Goal: Complete application form

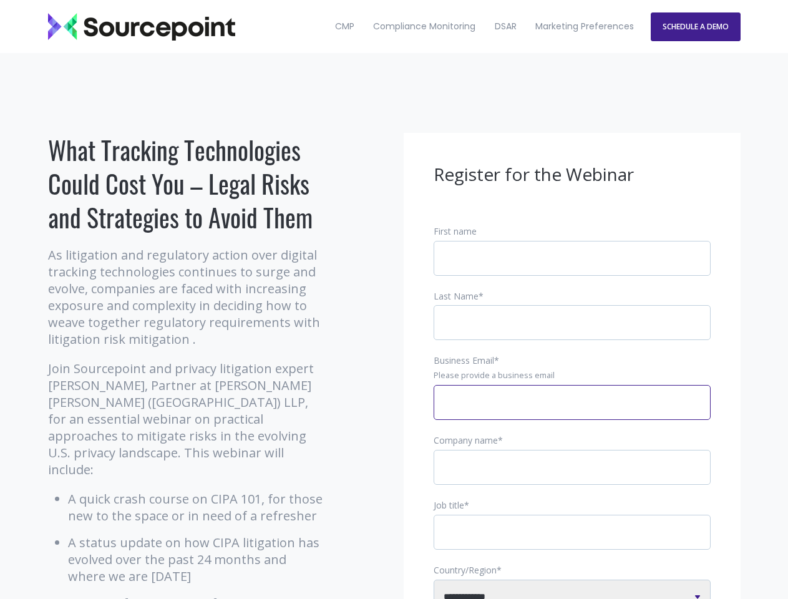
click at [572, 413] on input "Business Email *" at bounding box center [572, 402] width 277 height 35
